Goal: Information Seeking & Learning: Learn about a topic

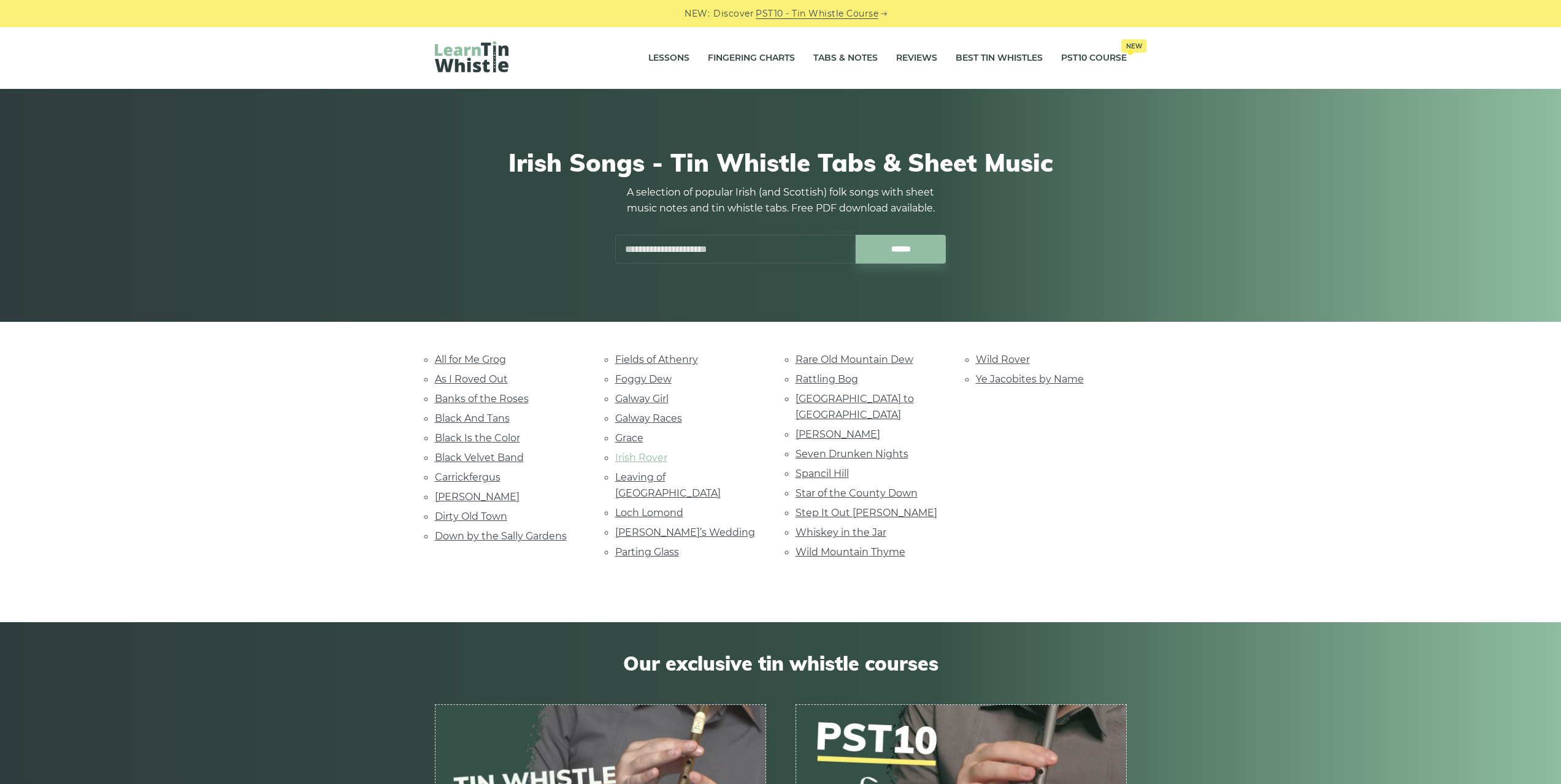
click at [632, 455] on link "Irish Rover" at bounding box center [641, 457] width 52 height 12
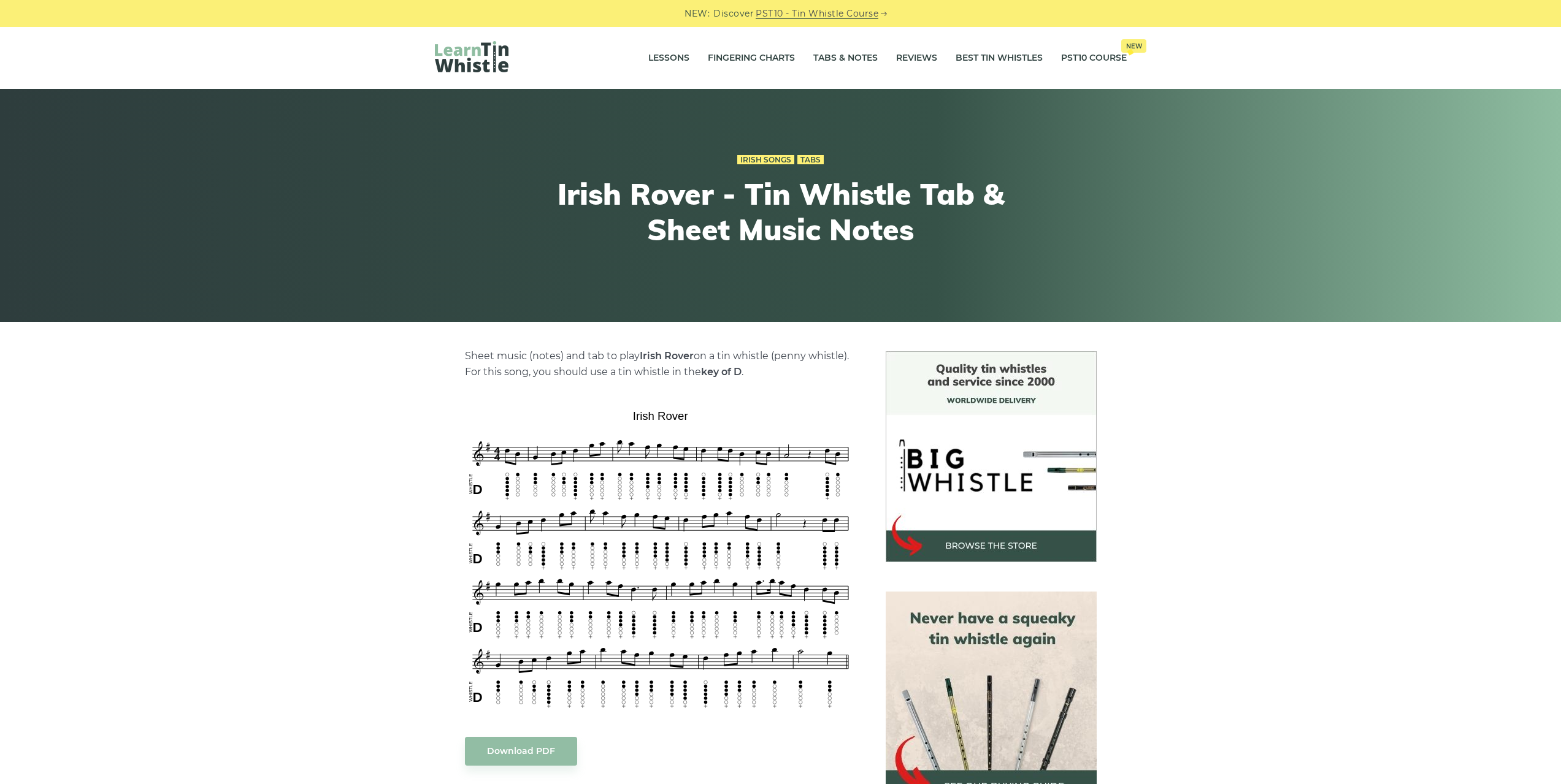
scroll to position [122, 0]
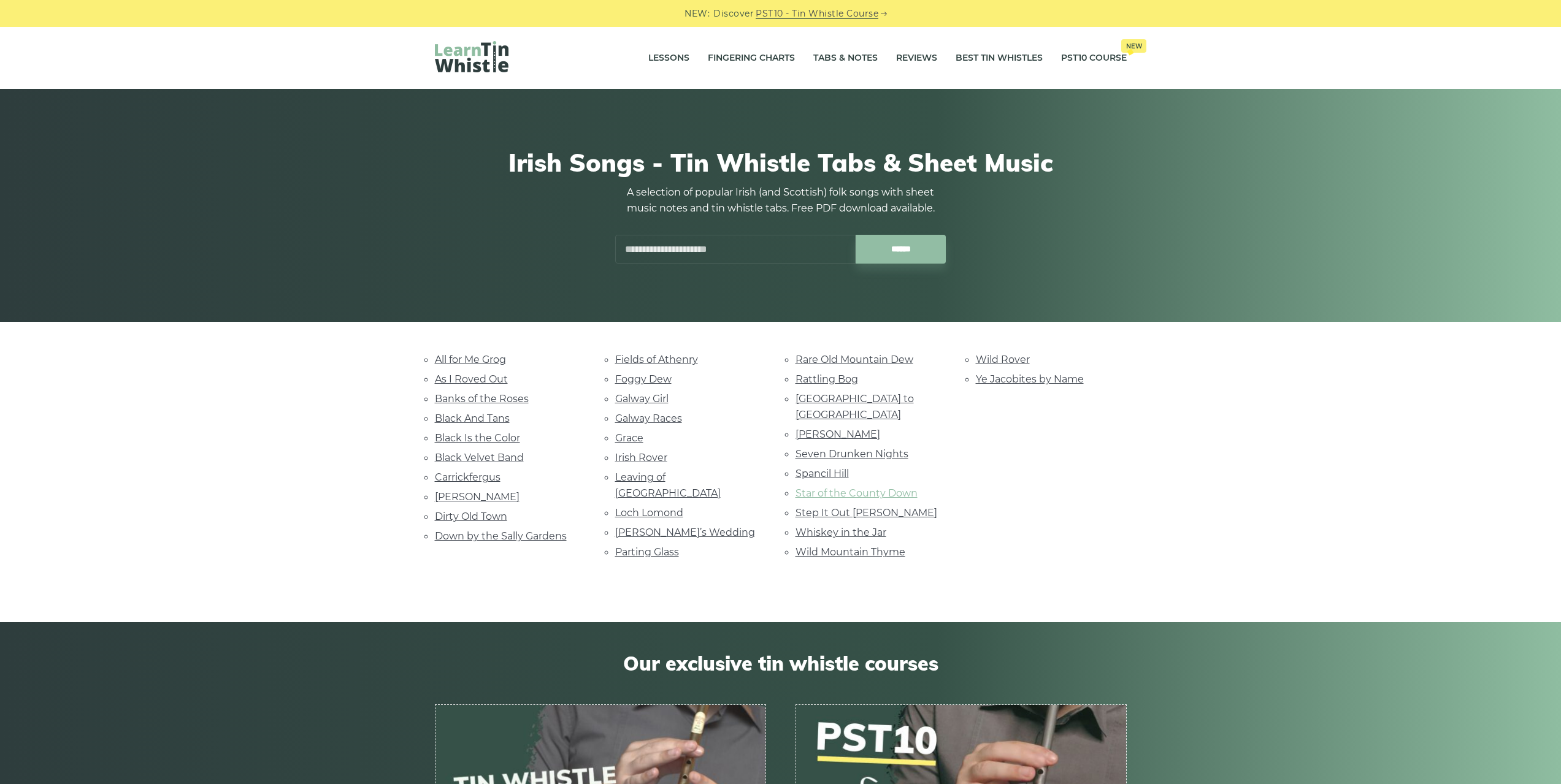
click at [880, 487] on link "Star of the County Down" at bounding box center [856, 493] width 122 height 12
click at [835, 375] on link "Rattling Bog" at bounding box center [826, 380] width 62 height 12
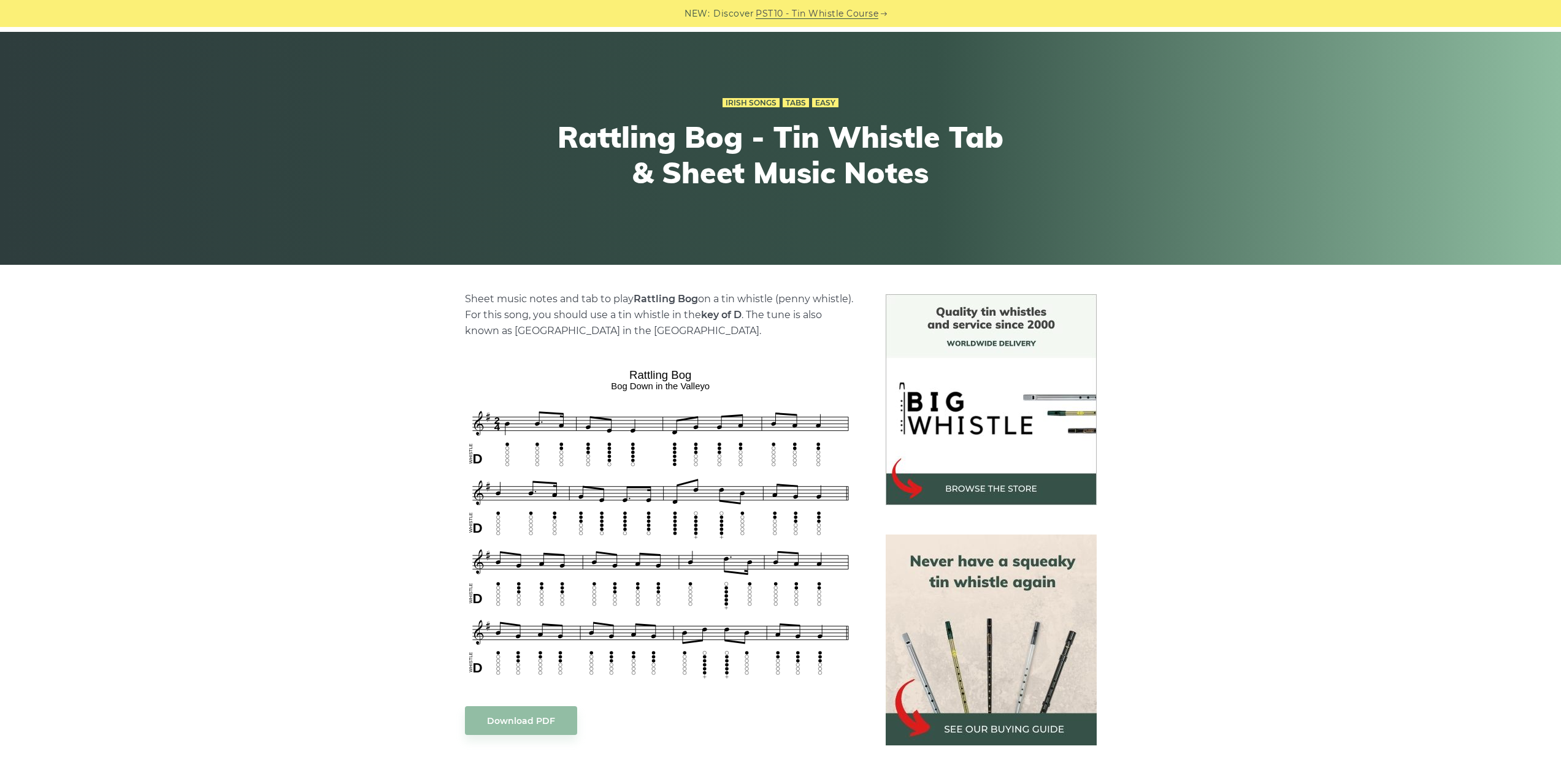
scroll to position [122, 0]
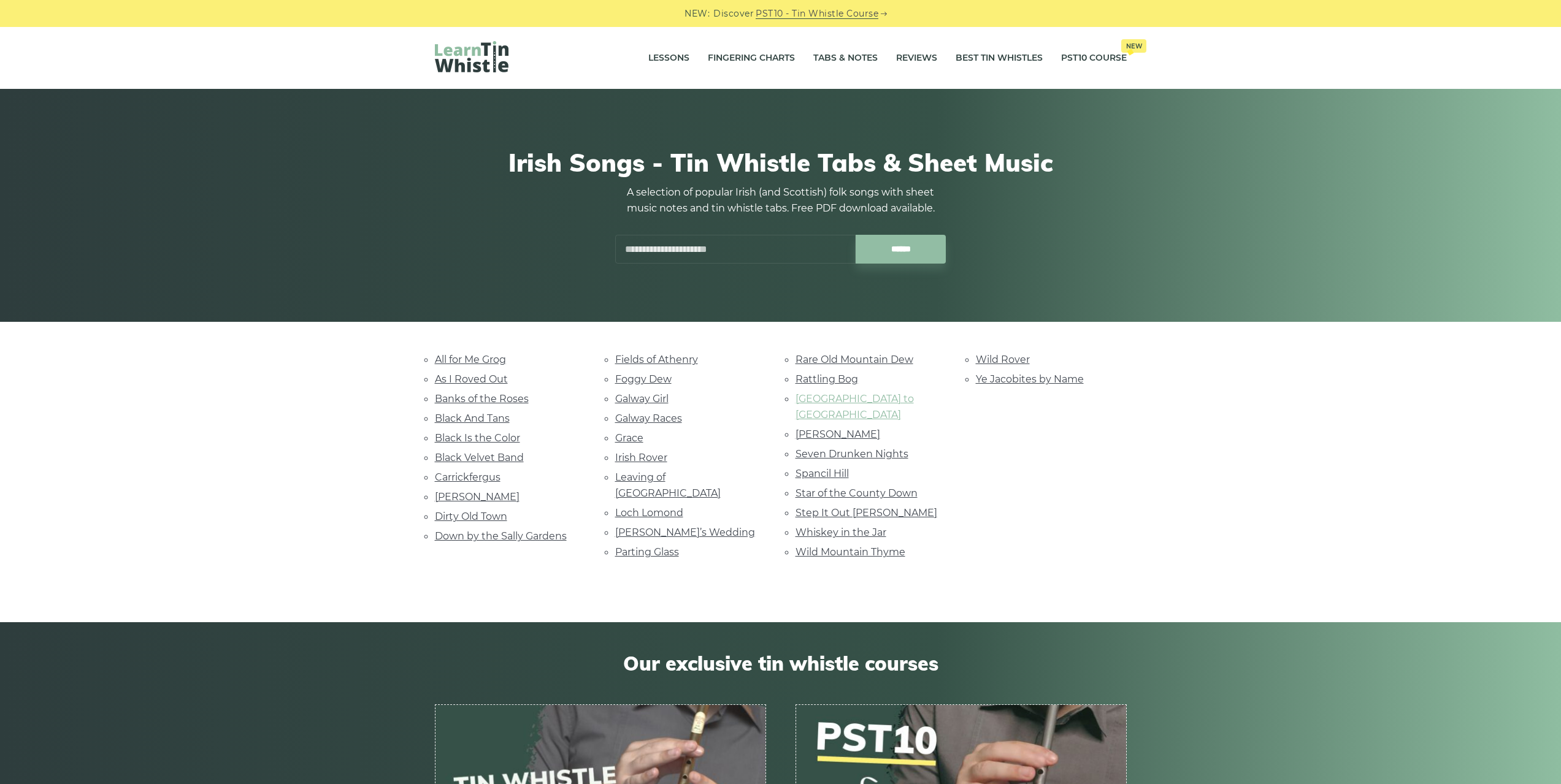
click at [881, 403] on link "[GEOGRAPHIC_DATA] to [GEOGRAPHIC_DATA]" at bounding box center [854, 407] width 118 height 27
